Goal: Information Seeking & Learning: Understand process/instructions

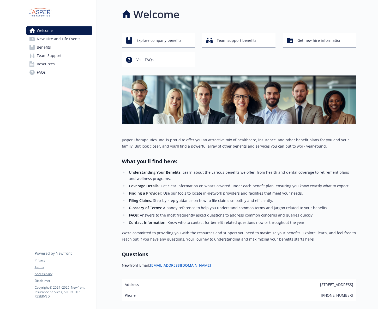
click at [36, 44] on link "Benefits" at bounding box center [59, 47] width 66 height 8
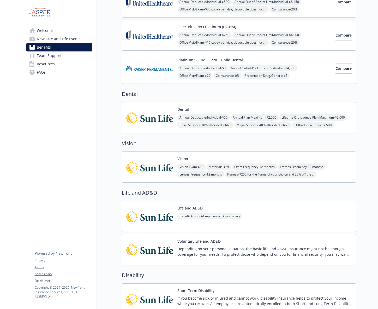
scroll to position [78, 0]
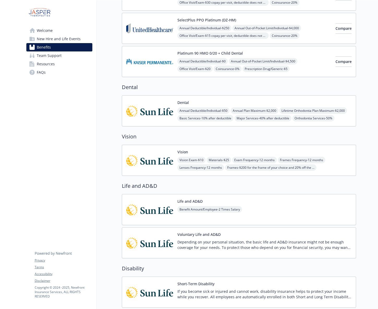
click at [153, 112] on img at bounding box center [149, 111] width 47 height 22
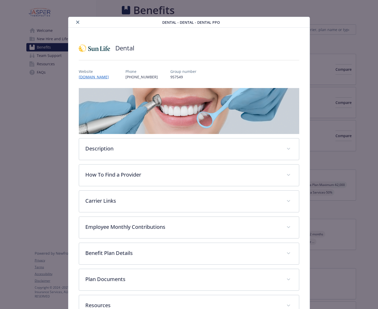
scroll to position [78, 0]
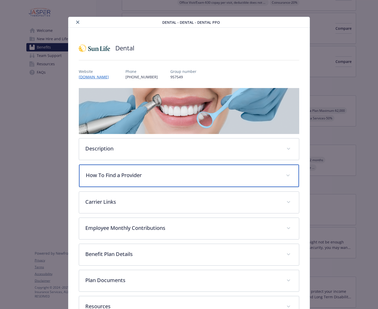
click at [127, 175] on p "How To Find a Provider" at bounding box center [183, 175] width 194 height 8
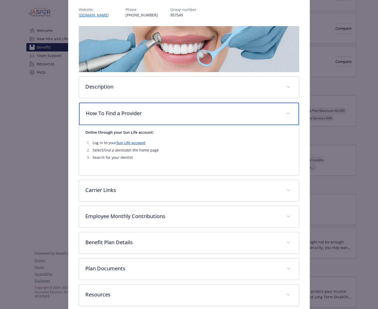
scroll to position [36, 0]
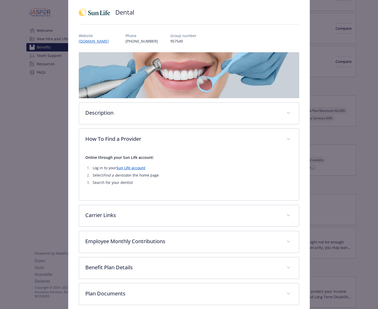
click at [134, 169] on link "Sun Life account" at bounding box center [130, 167] width 29 height 5
